Goal: Task Accomplishment & Management: Complete application form

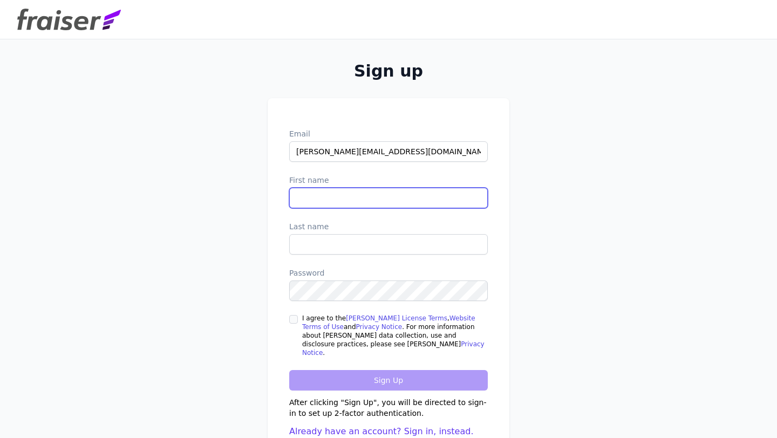
click at [335, 208] on input "First name" at bounding box center [388, 198] width 199 height 21
type input "Sean"
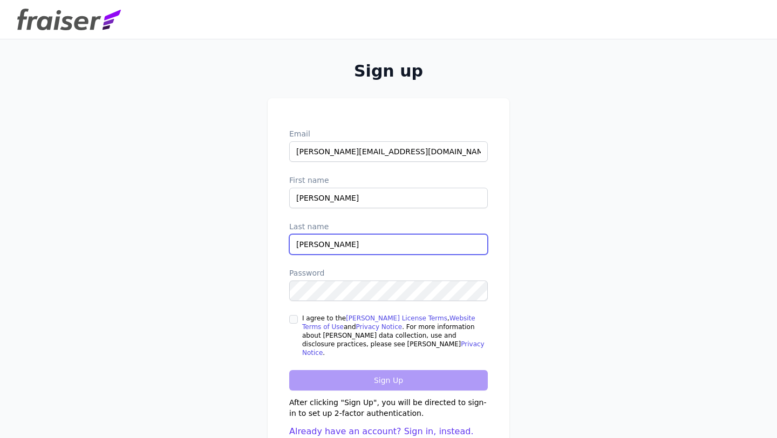
type input "Kurz"
click at [291, 316] on form "Email sean@bcomonline.com First name Sean Last name Kurz Password I agree to th…" at bounding box center [388, 283] width 199 height 310
click at [292, 323] on input "I agree to the Fraiser License Terms , Website Terms of Use and Privacy Notice …" at bounding box center [293, 319] width 9 height 9
checkbox input "true"
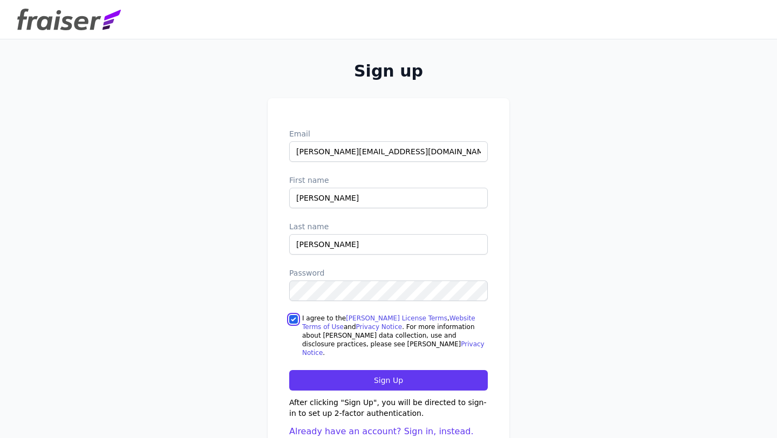
scroll to position [39, 0]
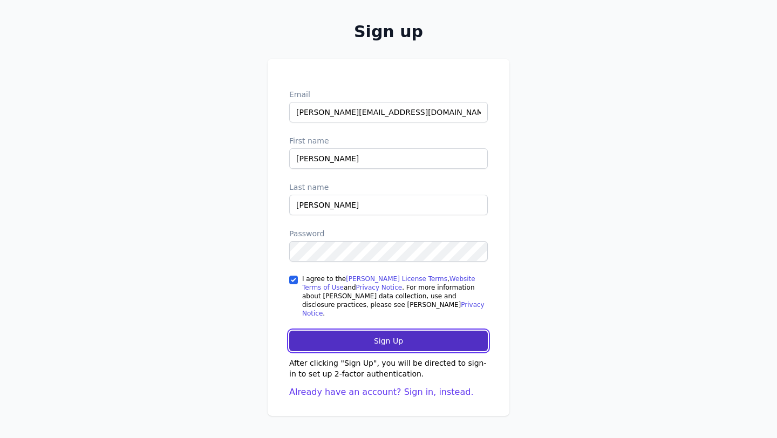
click at [347, 338] on input "Sign Up" at bounding box center [388, 341] width 199 height 21
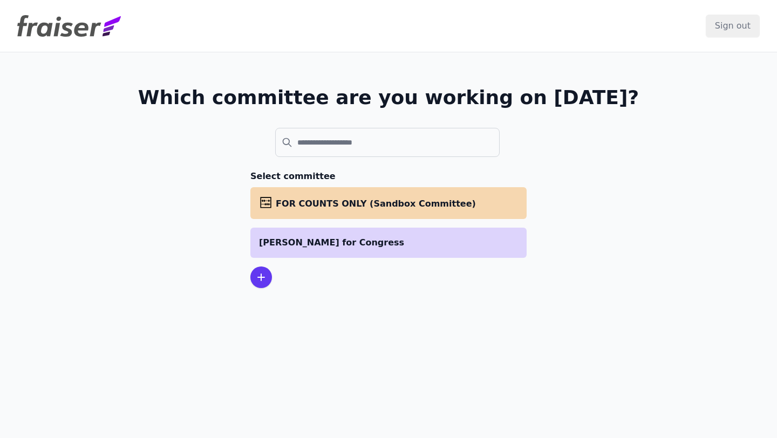
click at [378, 238] on p "[PERSON_NAME] for Congress" at bounding box center [388, 242] width 259 height 13
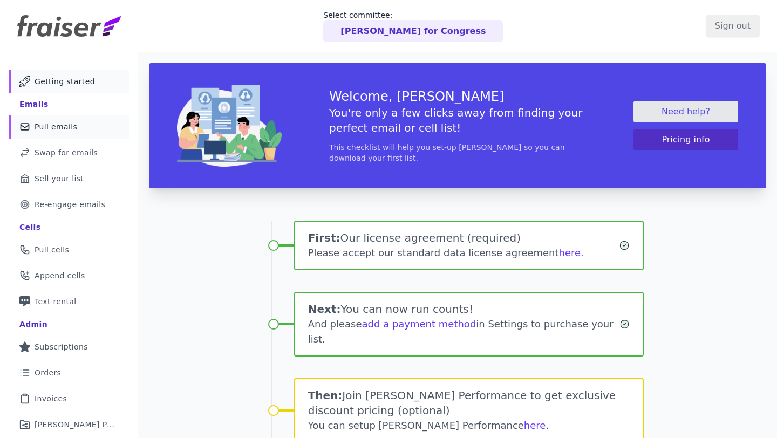
click at [63, 117] on link "Mail Icon Outline of a mail envelope Pull emails" at bounding box center [69, 127] width 120 height 24
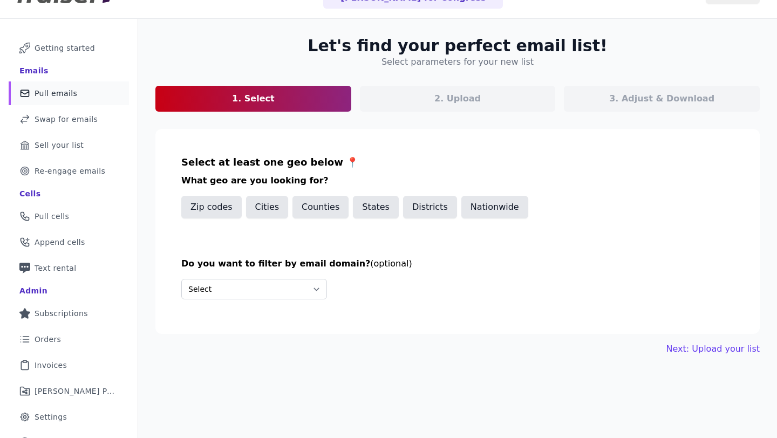
scroll to position [37, 0]
